Goal: Use online tool/utility: Utilize a website feature to perform a specific function

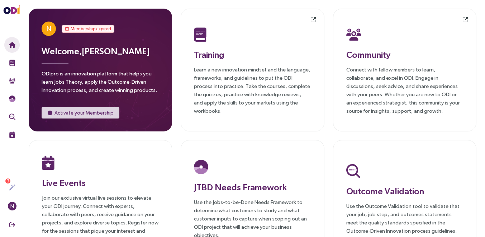
scroll to position [44, 0]
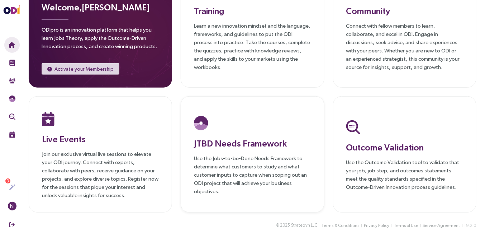
click at [205, 125] on img at bounding box center [201, 123] width 14 height 14
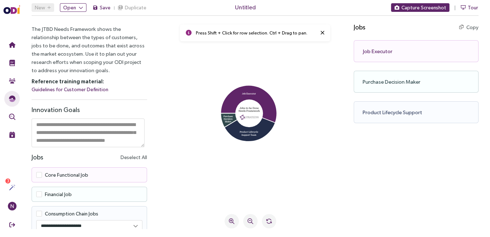
scroll to position [36, 0]
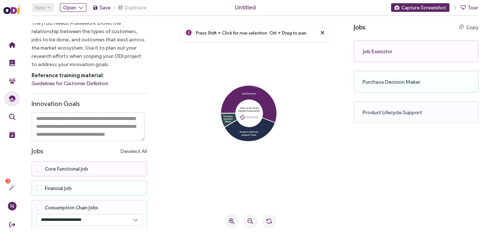
click at [132, 169] on div "Core Functional Job" at bounding box center [90, 168] width 116 height 15
click at [59, 169] on span "Core Functional Job" at bounding box center [66, 169] width 43 height 6
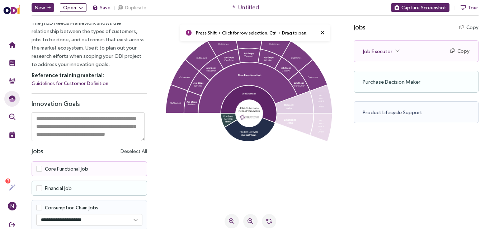
click at [82, 5] on button "Open" at bounding box center [73, 7] width 27 height 9
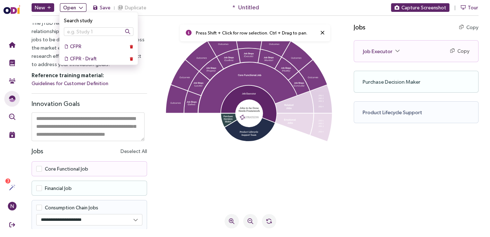
click at [82, 5] on button "Open" at bounding box center [73, 7] width 27 height 9
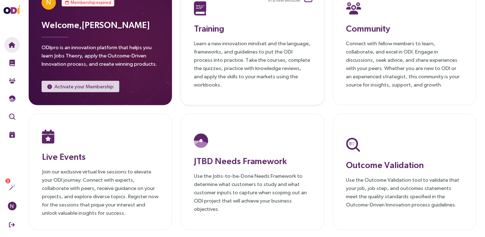
scroll to position [29, 0]
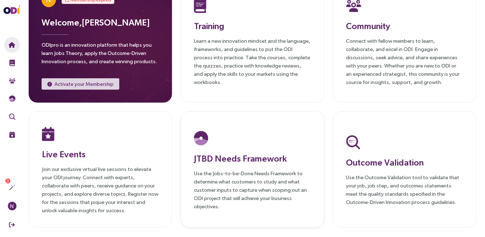
click at [238, 160] on h3 "JTBD Needs Framework" at bounding box center [252, 158] width 117 height 13
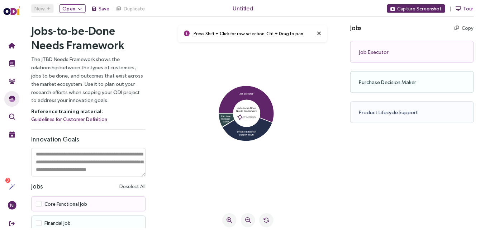
scroll to position [29, 0]
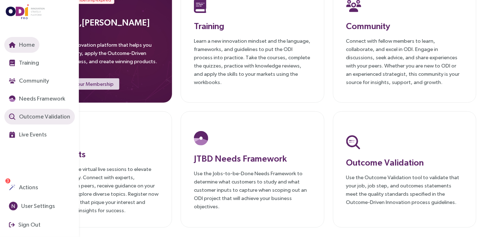
click at [32, 117] on span "Outcome Validation" at bounding box center [44, 116] width 53 height 9
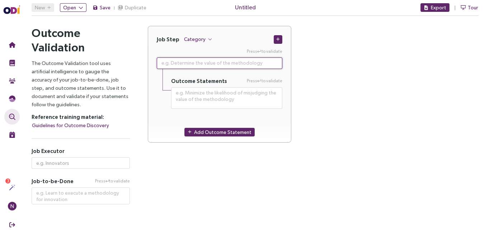
click at [176, 61] on textarea at bounding box center [220, 62] width 126 height 11
paste textarea "Determine the clothing requirements for each child at the onset of a new clothi…"
type textarea "**********"
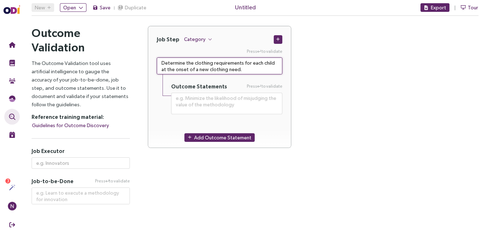
type textarea "Determine the clothing requirements for each child at the onset of a new clothi…"
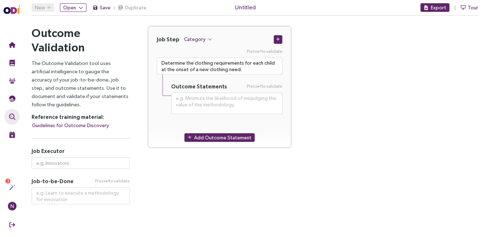
click at [312, 103] on div "Job Step Category Press to validate Determine the clothing requirements for eac…" at bounding box center [313, 91] width 331 height 131
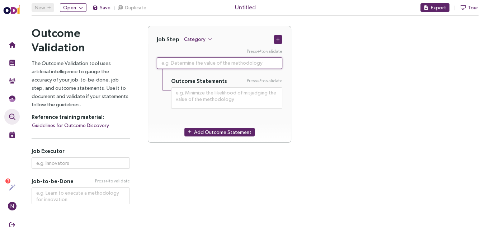
paste textarea "Determine the clothing requirements for each child at the onset of a new clothi…"
type textarea "**********"
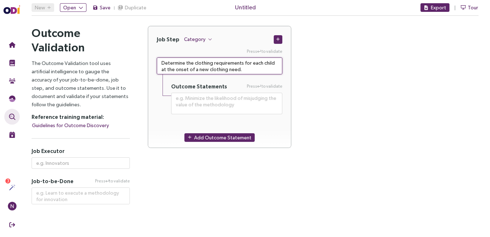
type textarea "Determine the clothing requirements for each child at the onset of a new clothi…"
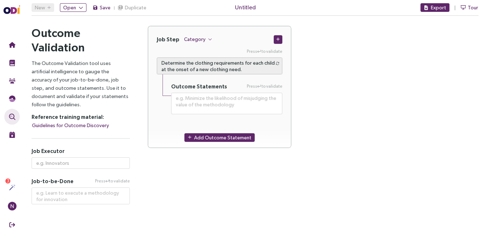
click at [241, 81] on div "Outcome Statements Press to validate" at bounding box center [226, 94] width 111 height 40
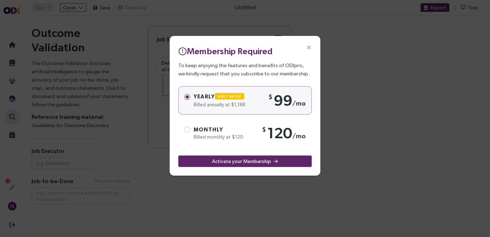
click at [307, 47] on icon "Close" at bounding box center [309, 47] width 6 height 6
